Goal: Complete application form

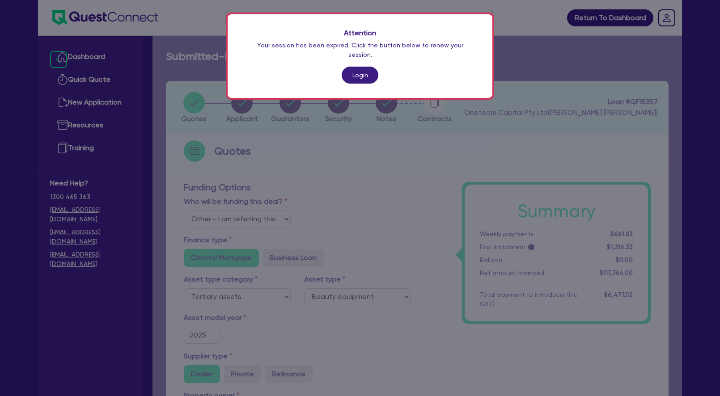
select select "Other"
select select "TERTIARY_ASSETS"
select select "BEAUTY_EQUIPMENT"
click at [17, 95] on div "Attention Your session has been expired. Click the button below to renew your s…" at bounding box center [360, 198] width 720 height 396
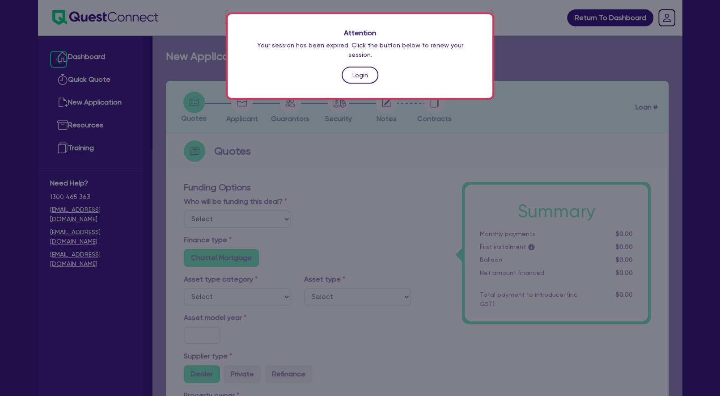
click at [356, 67] on link "Login" at bounding box center [360, 75] width 37 height 17
